Goal: Task Accomplishment & Management: Manage account settings

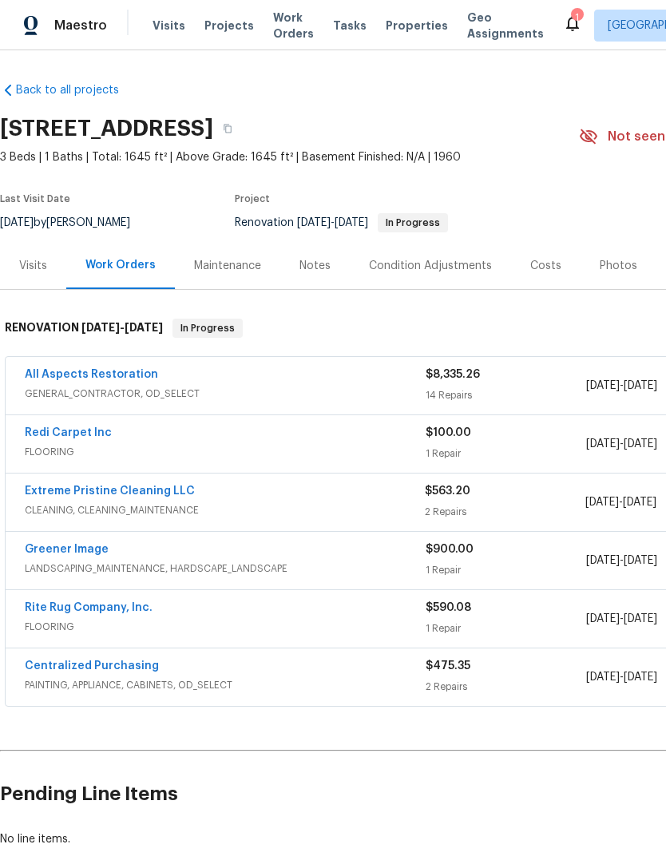
click at [57, 181] on section "3630 Alsace Dr, Indianapolis, IN 46226 3 Beds | 1 Baths | Total: 1645 ft² | Abo…" at bounding box center [451, 175] width 902 height 134
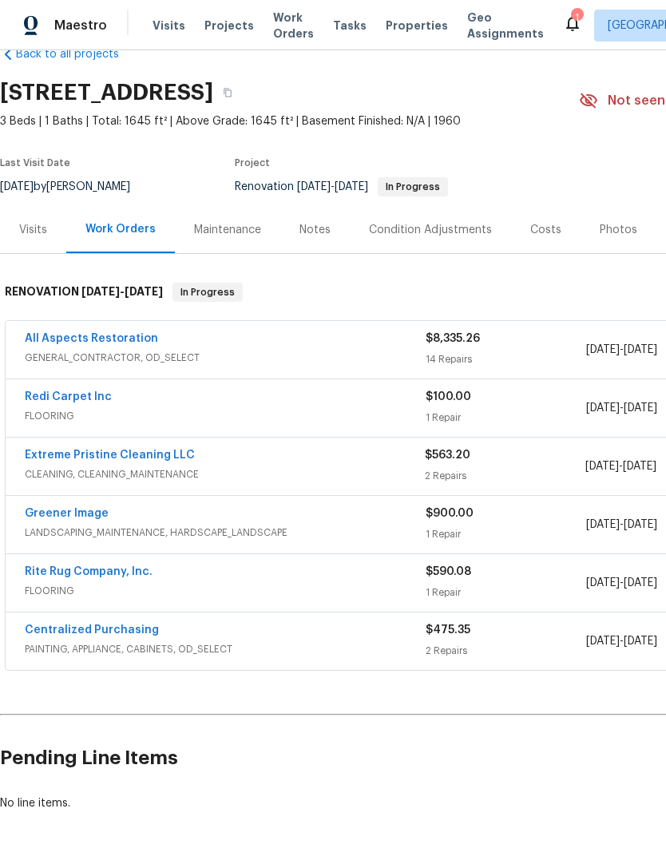
scroll to position [36, 0]
click at [110, 589] on span "FLOORING" at bounding box center [225, 591] width 401 height 16
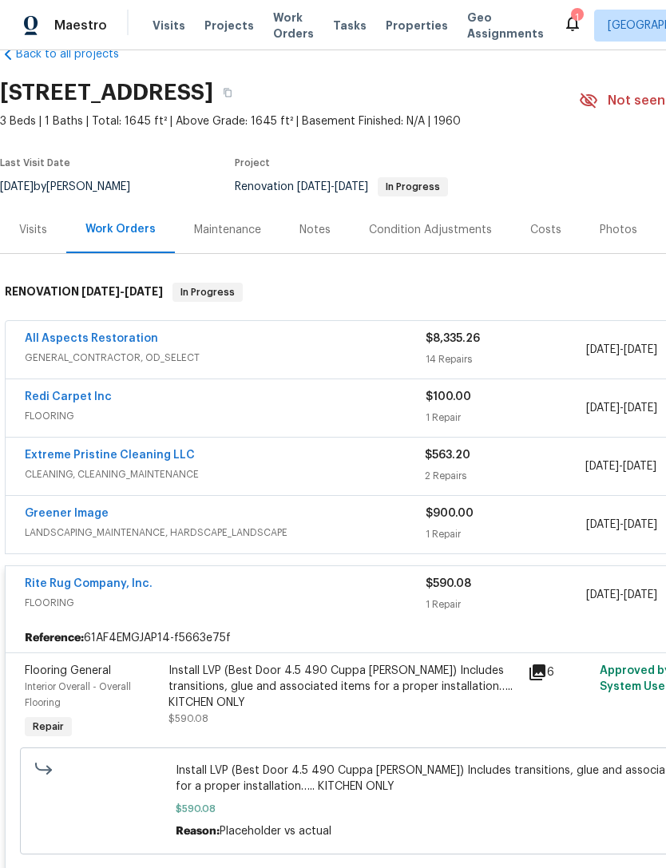
click at [103, 583] on link "Rite Rug Company, Inc." at bounding box center [89, 583] width 128 height 11
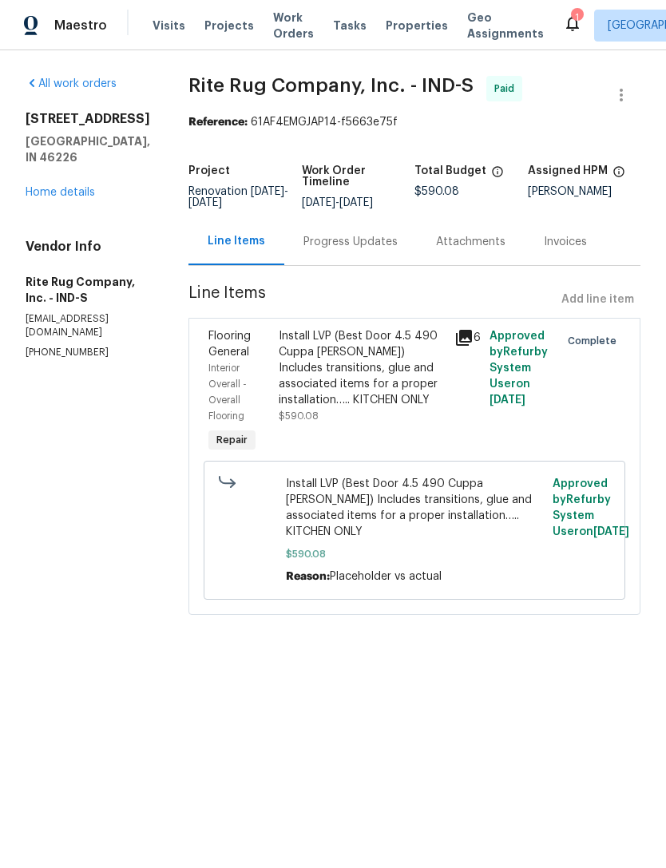
click at [373, 246] on div "Progress Updates" at bounding box center [350, 242] width 94 height 16
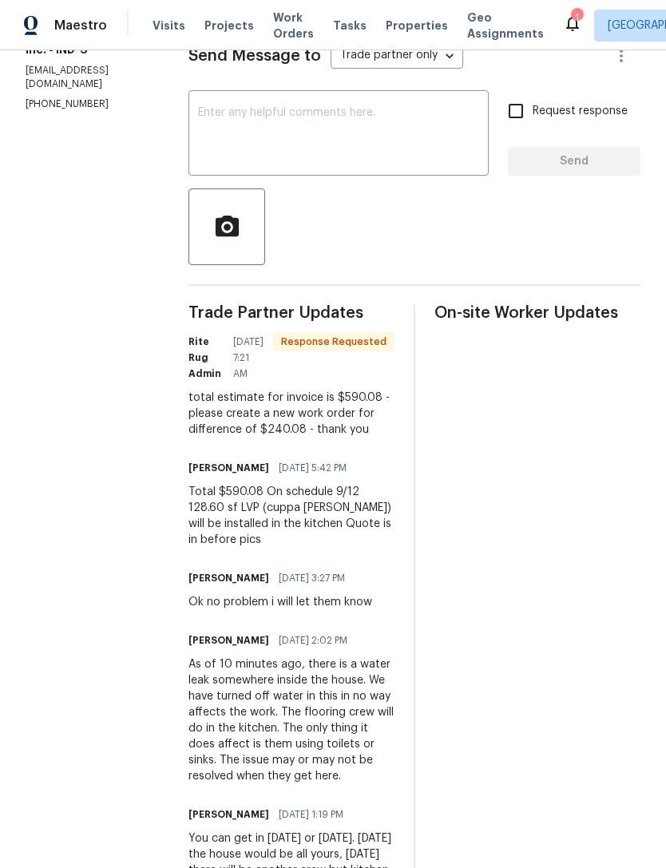
scroll to position [251, 0]
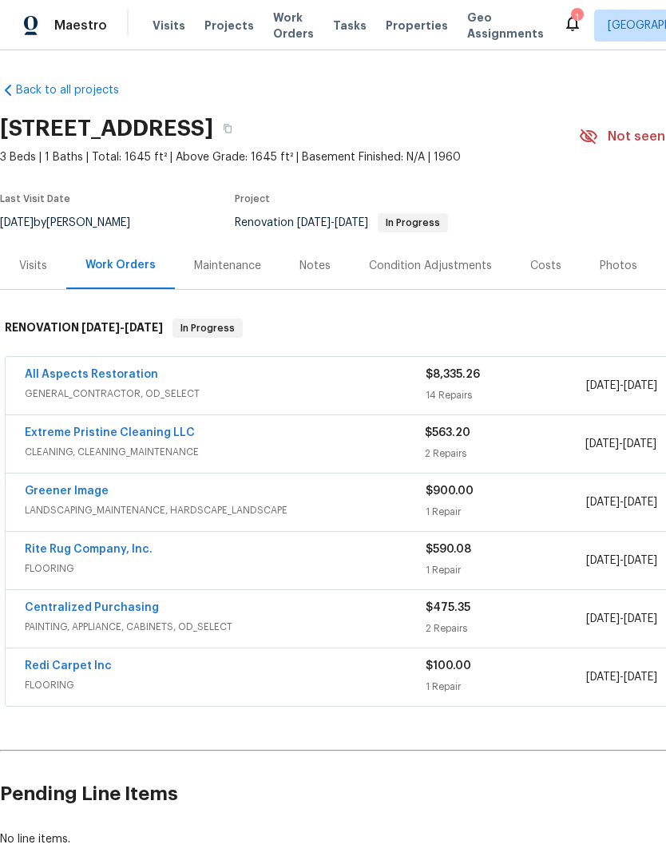
click at [53, 378] on link "All Aspects Restoration" at bounding box center [91, 374] width 133 height 11
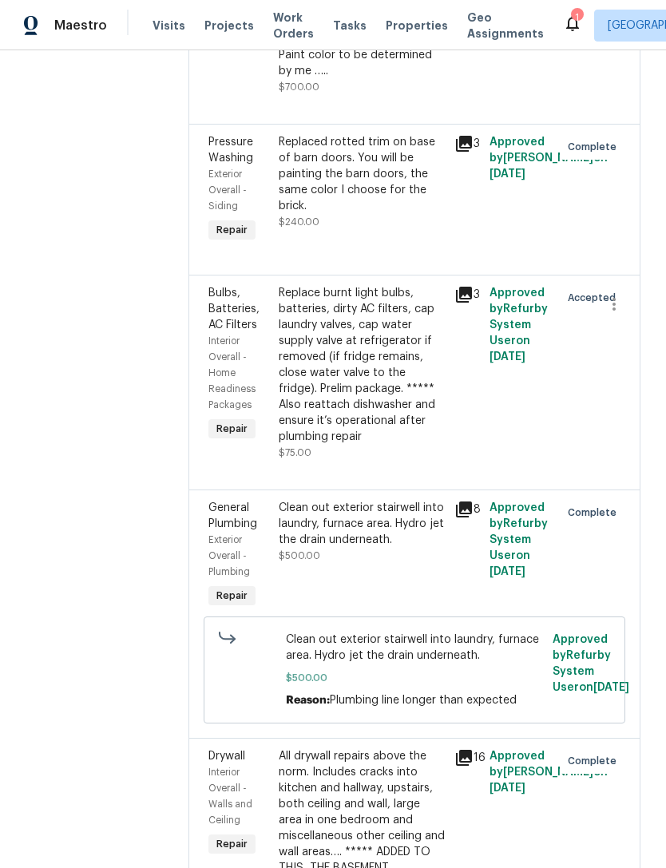
scroll to position [2657, 0]
click at [416, 364] on div "Replace burnt light bulbs, batteries, dirty AC filters, cap laundry valves, cap…" at bounding box center [362, 366] width 166 height 160
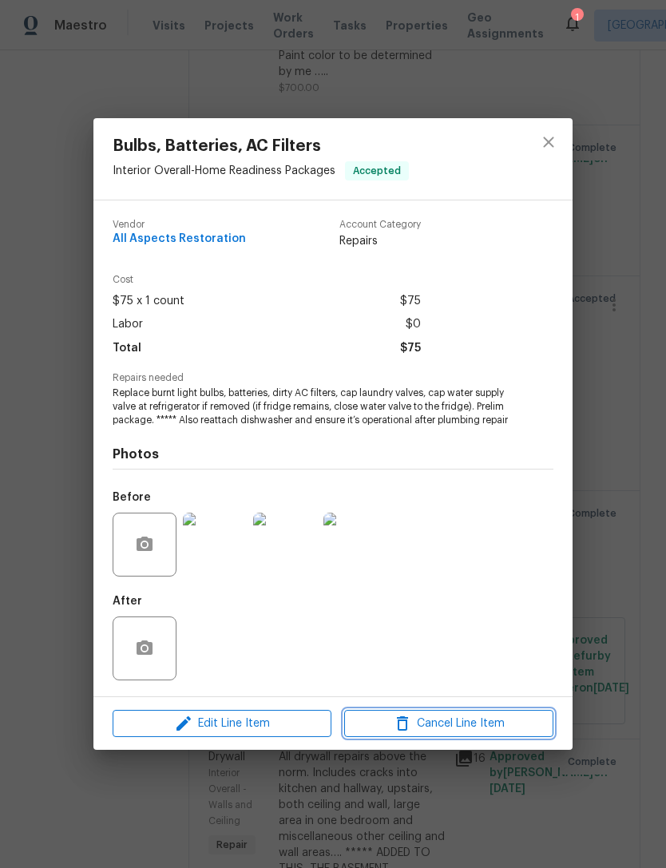
click at [506, 724] on span "Cancel Line Item" at bounding box center [449, 724] width 200 height 20
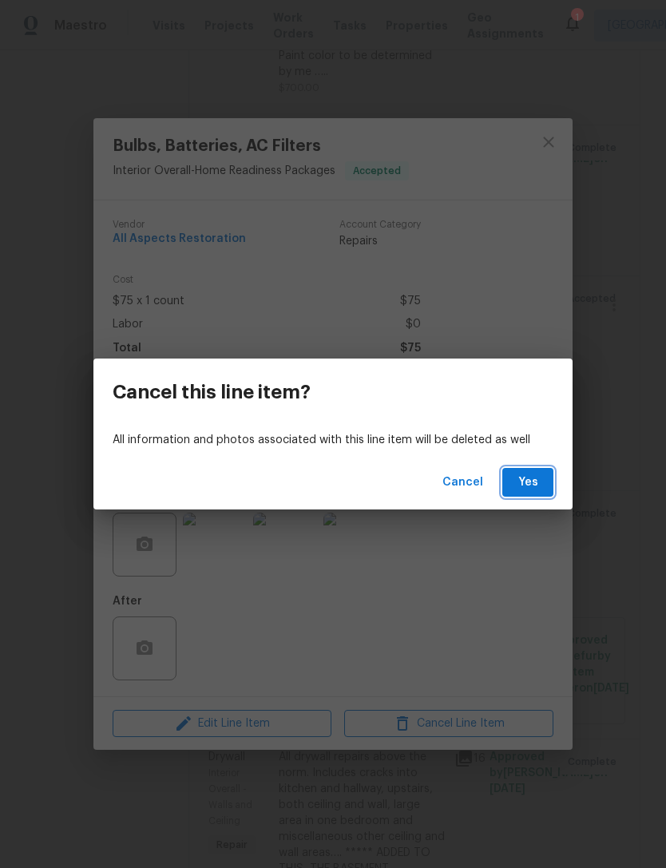
click at [549, 481] on button "Yes" at bounding box center [527, 483] width 51 height 30
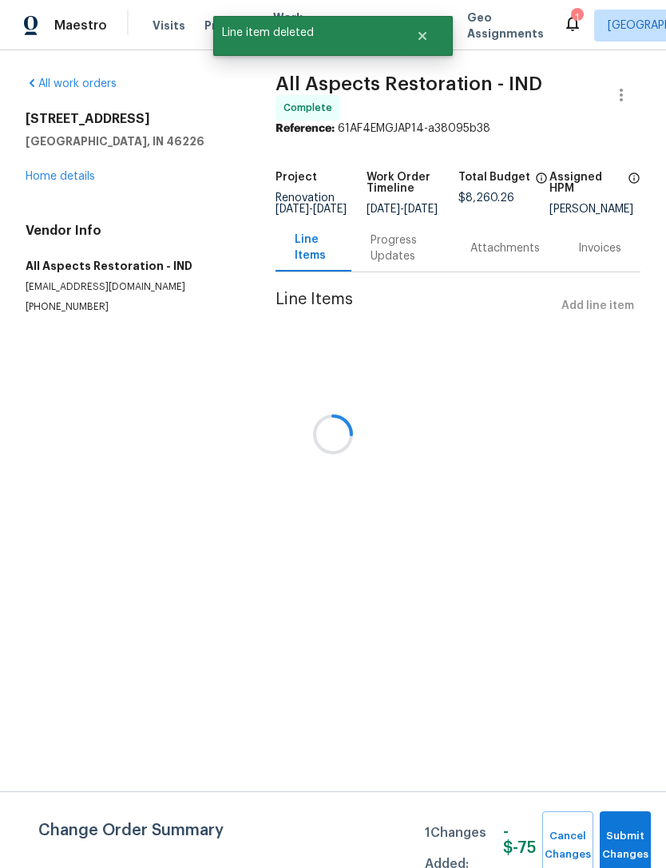
scroll to position [0, 0]
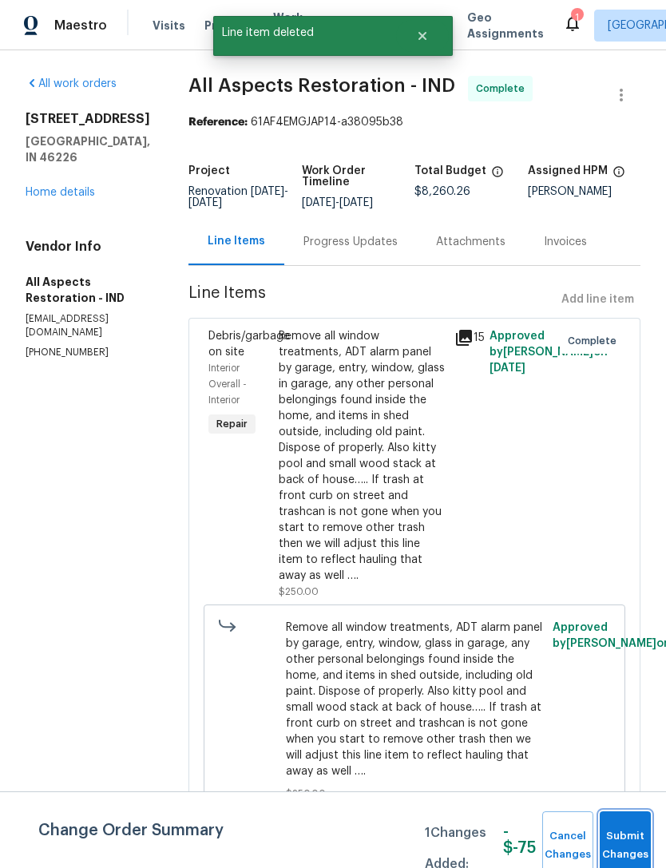
click at [629, 836] on span "Submit Changes" at bounding box center [624, 845] width 35 height 37
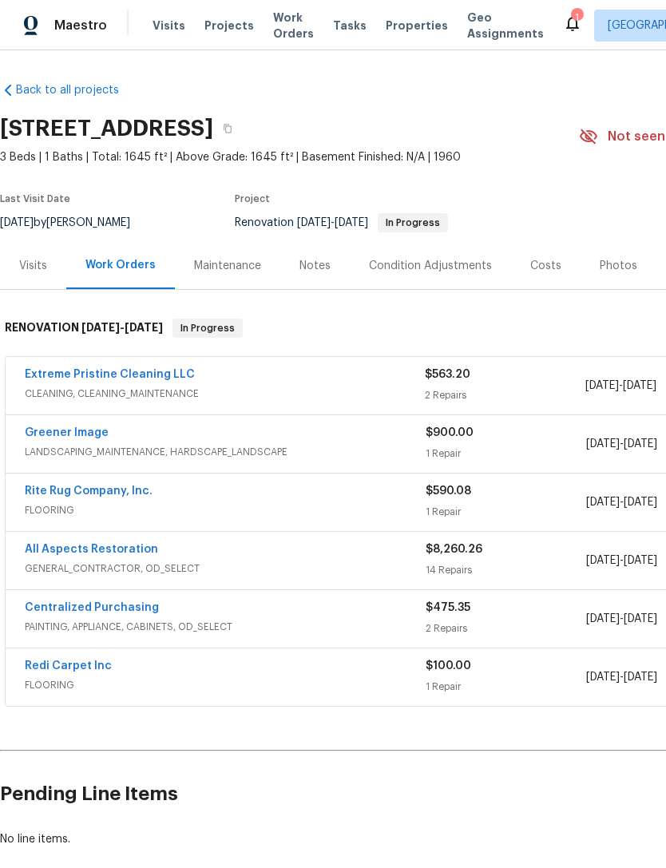
click at [52, 378] on link "Extreme Pristine Cleaning LLC" at bounding box center [110, 374] width 170 height 11
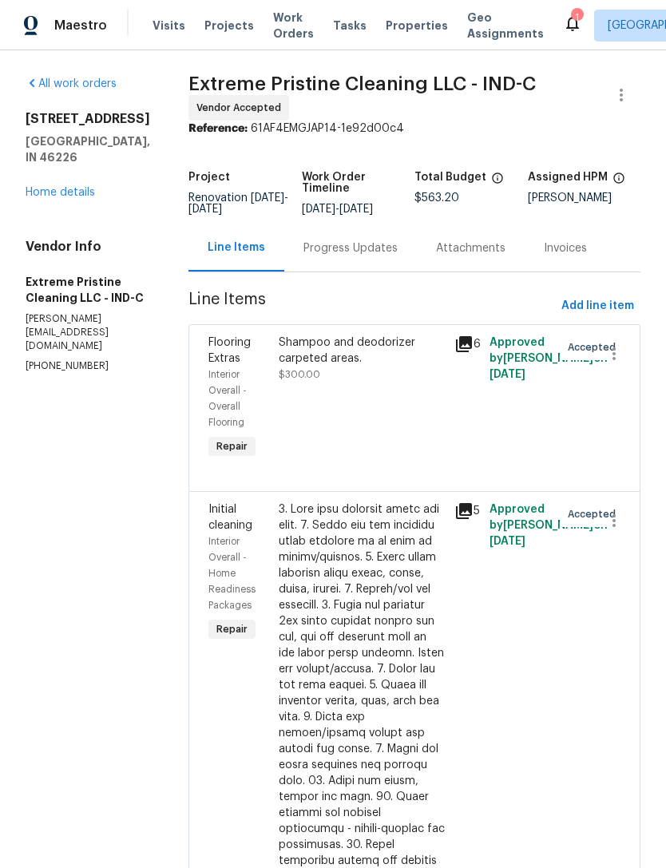
click at [47, 187] on link "Home details" at bounding box center [60, 192] width 69 height 11
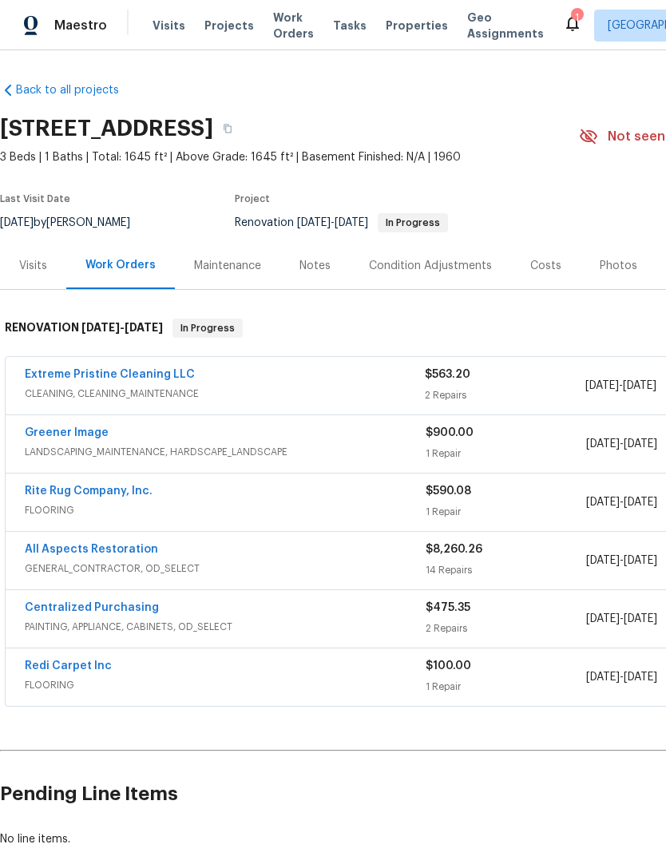
click at [89, 553] on link "All Aspects Restoration" at bounding box center [91, 549] width 133 height 11
